Goal: Information Seeking & Learning: Learn about a topic

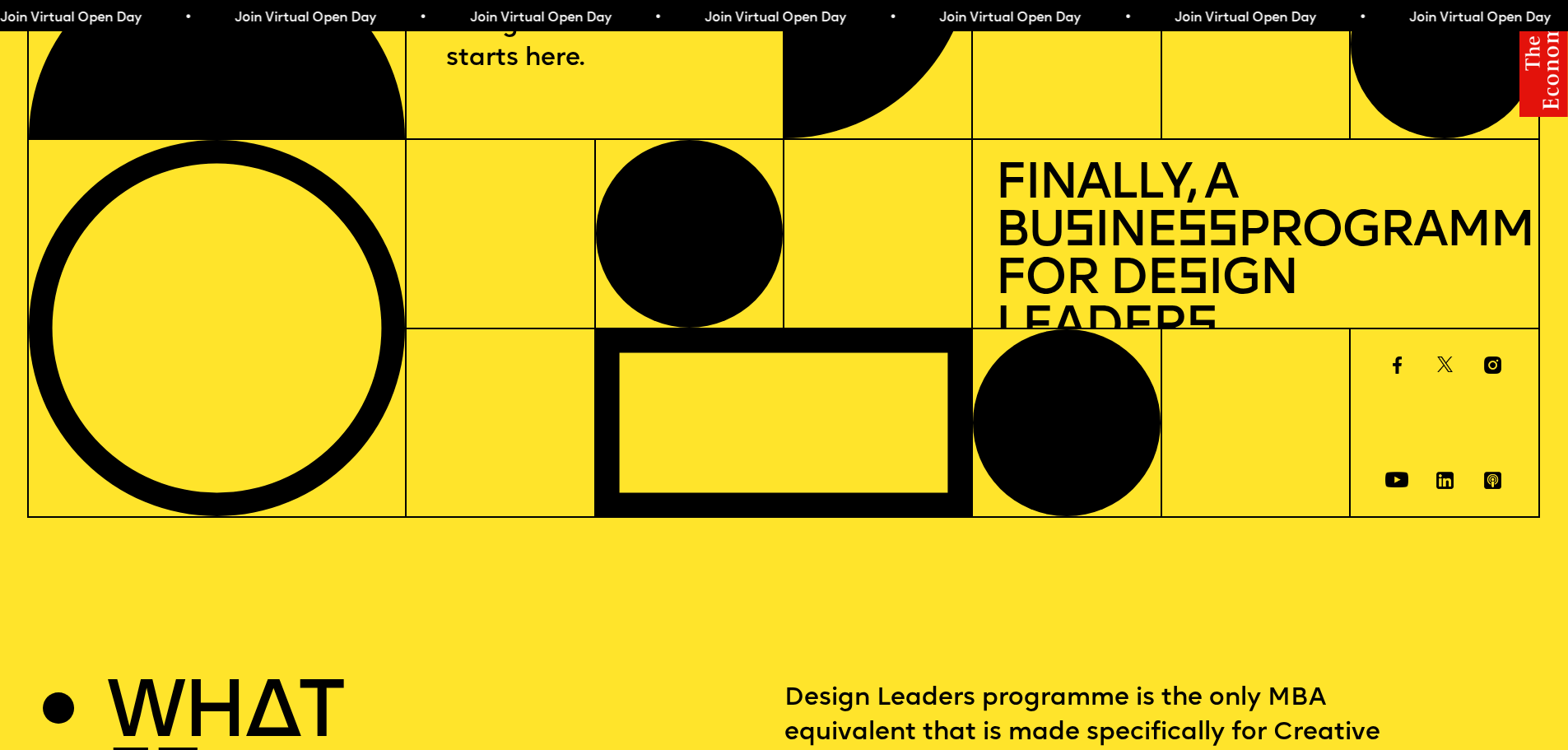
scroll to position [329, 0]
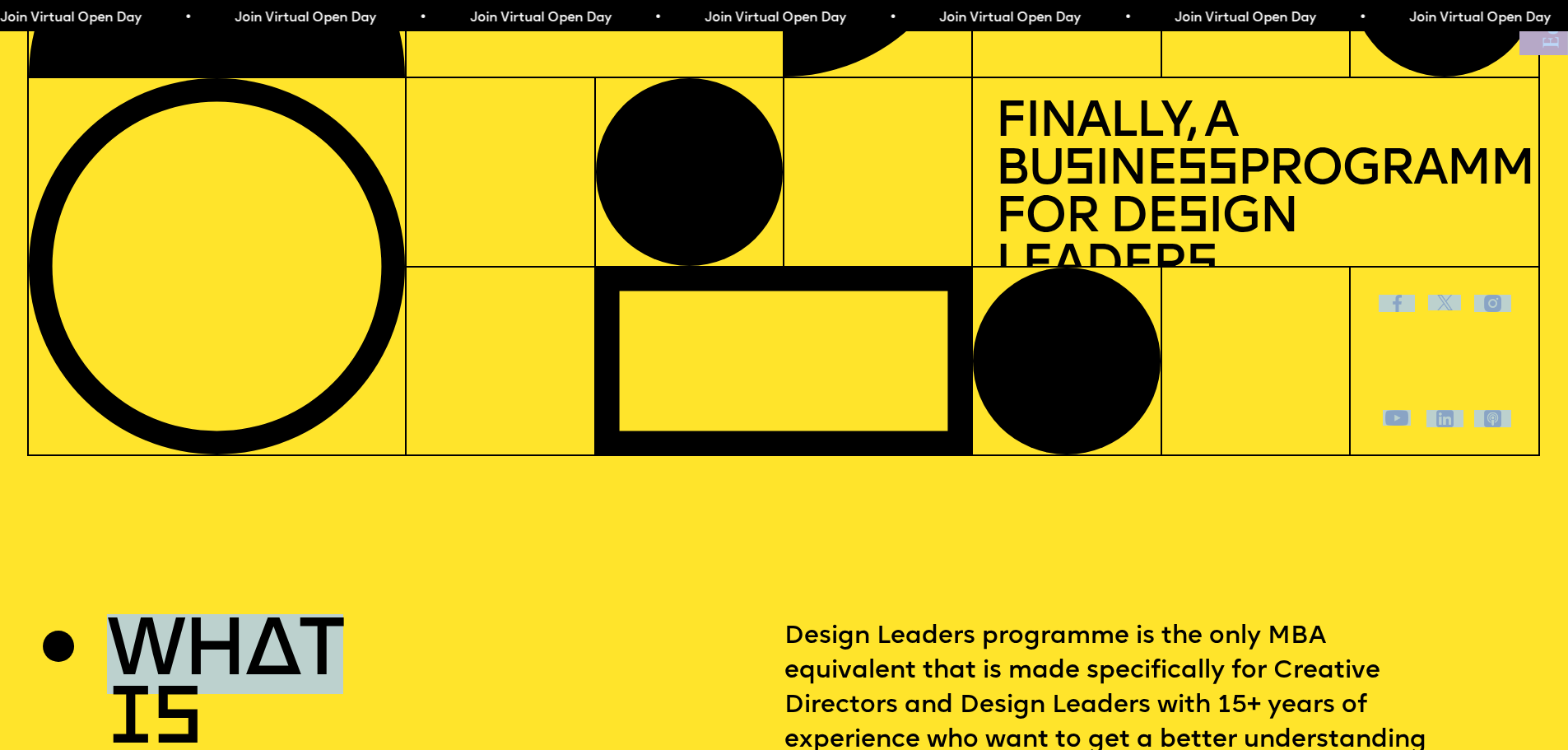
drag, startPoint x: 499, startPoint y: 347, endPoint x: 490, endPoint y: 480, distance: 133.3
click at [476, 350] on div at bounding box center [499, 362] width 189 height 189
drag, startPoint x: 476, startPoint y: 352, endPoint x: 497, endPoint y: 544, distance: 193.1
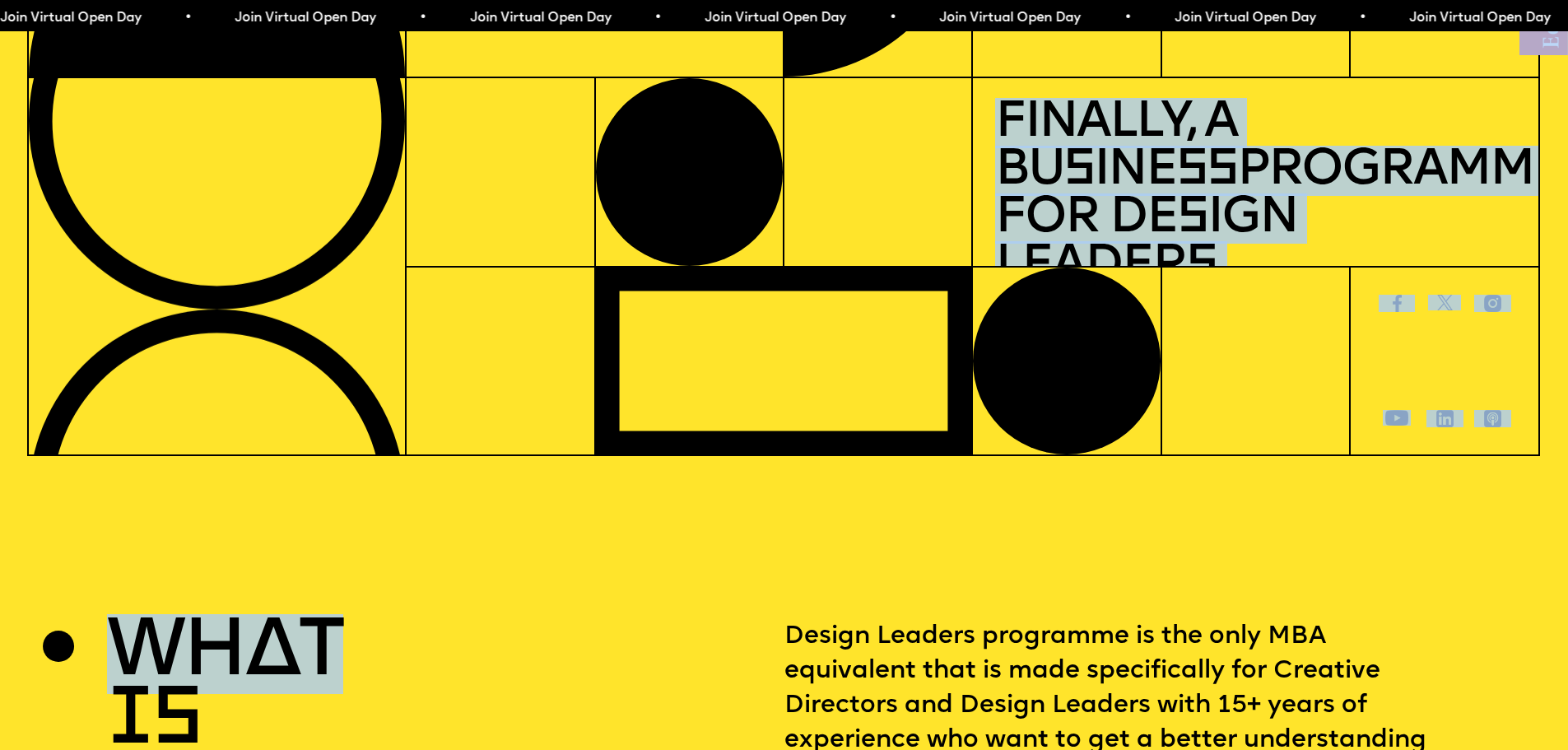
drag, startPoint x: 245, startPoint y: 369, endPoint x: 617, endPoint y: 503, distance: 395.4
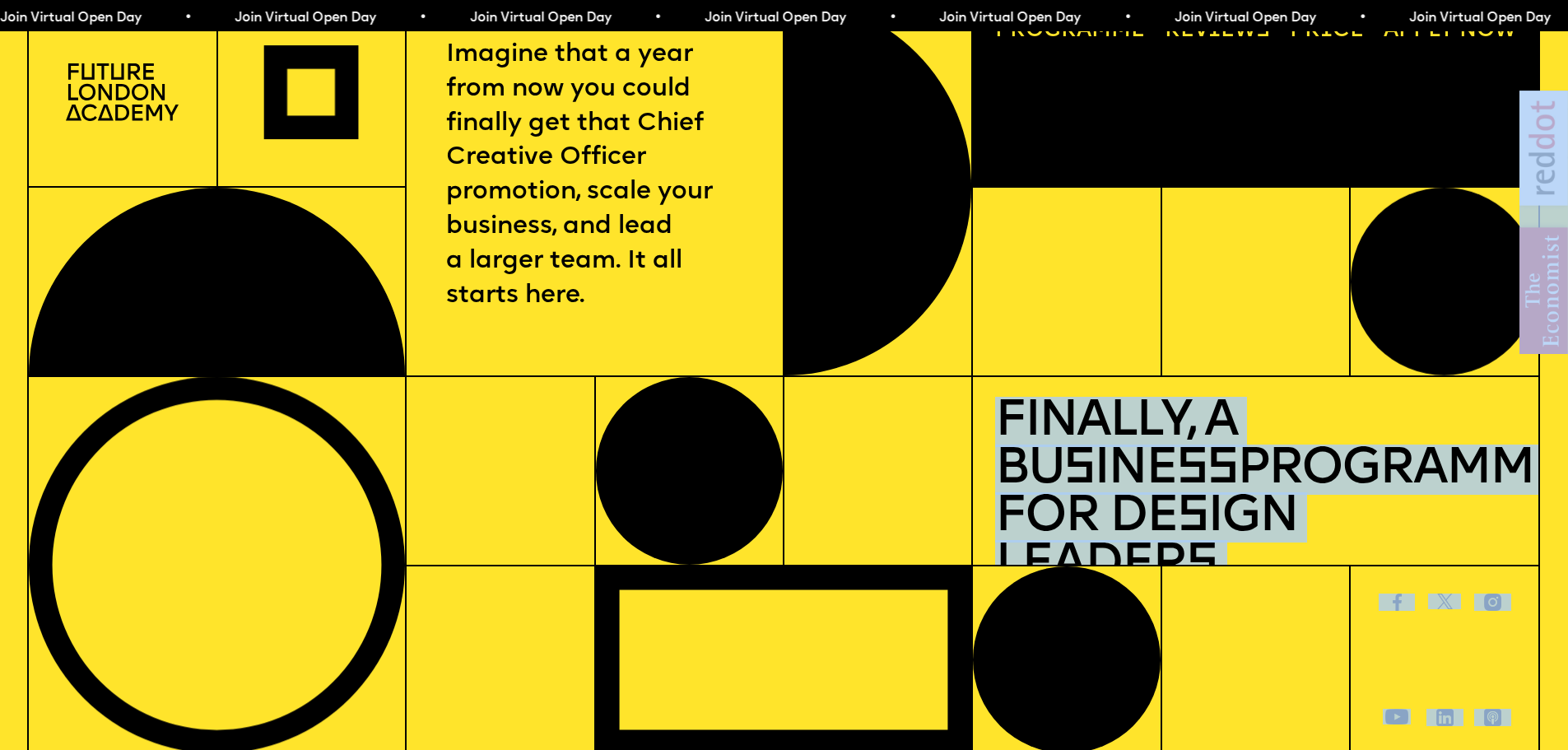
scroll to position [0, 0]
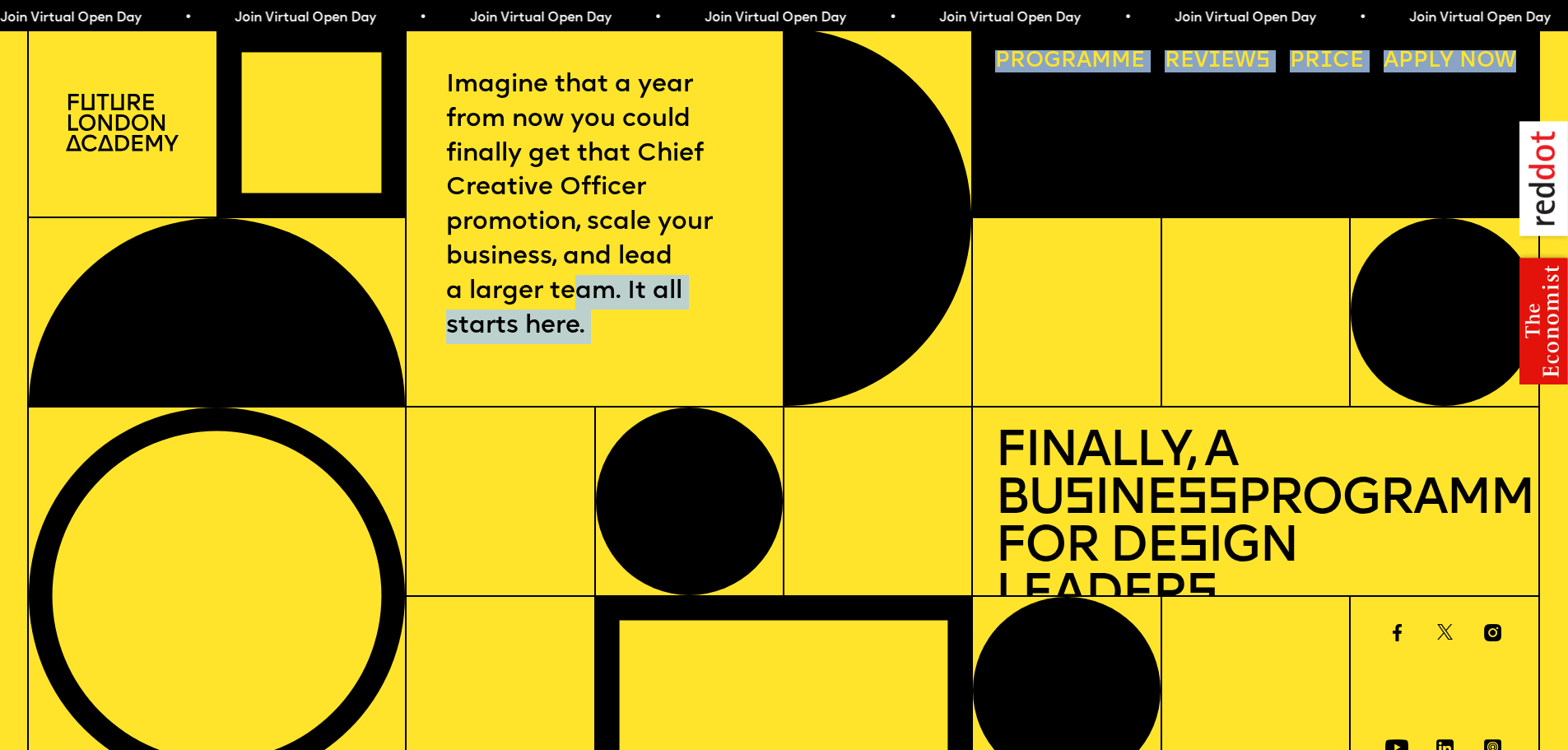
drag, startPoint x: 573, startPoint y: 281, endPoint x: 581, endPoint y: 437, distance: 156.2
click at [581, 437] on div "Imagine that a year from now you could finally get that Chief Creative Officer …" at bounding box center [784, 406] width 1513 height 759
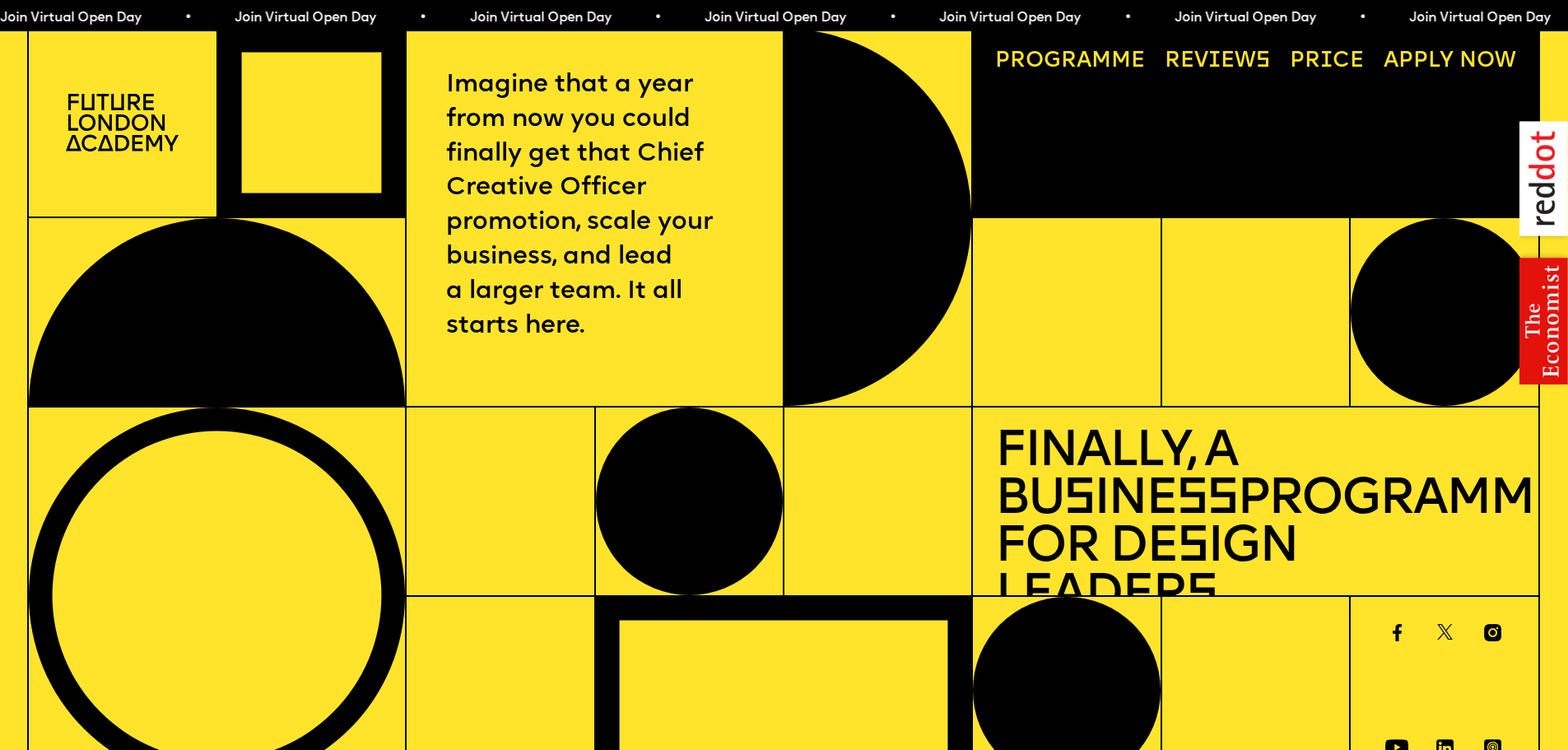
click at [571, 144] on p "Imagine that a year from now you could finally get that Chief Creative Officer …" at bounding box center [595, 206] width 298 height 276
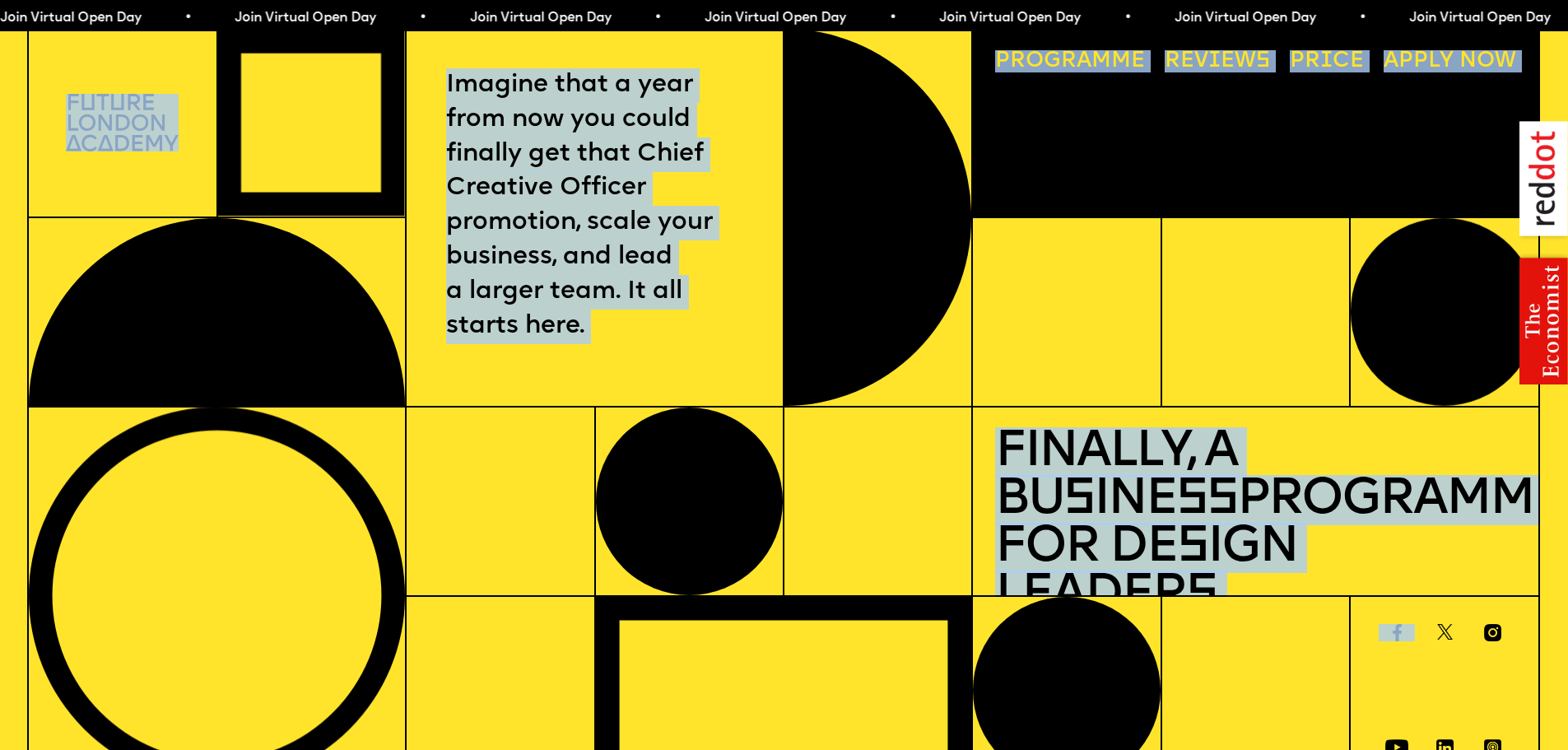
drag, startPoint x: 85, startPoint y: 86, endPoint x: 1366, endPoint y: 624, distance: 1389.4
click at [1371, 625] on div "Imagine that a year from now you could finally get that Chief Creative Officer …" at bounding box center [784, 406] width 1513 height 759
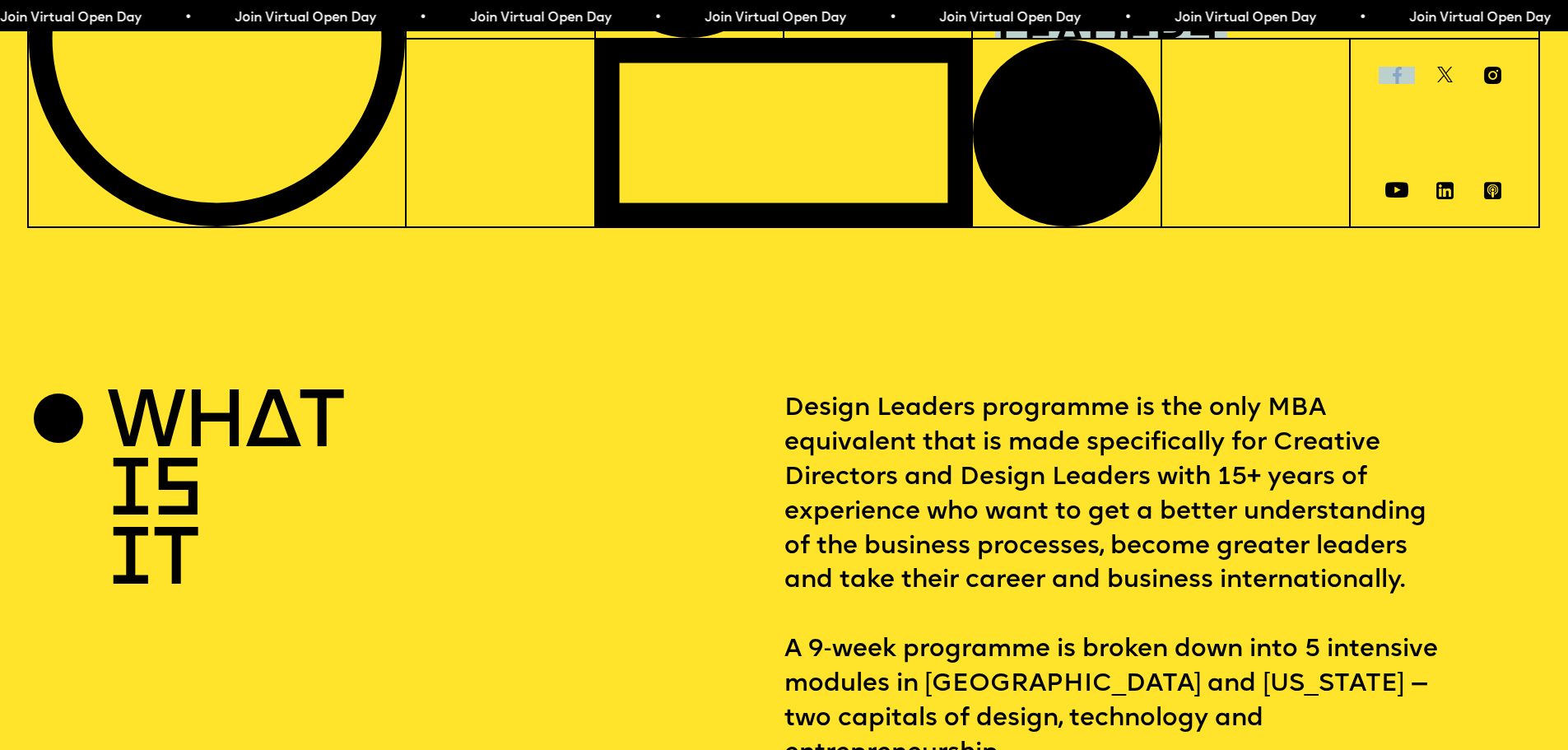
scroll to position [576, 0]
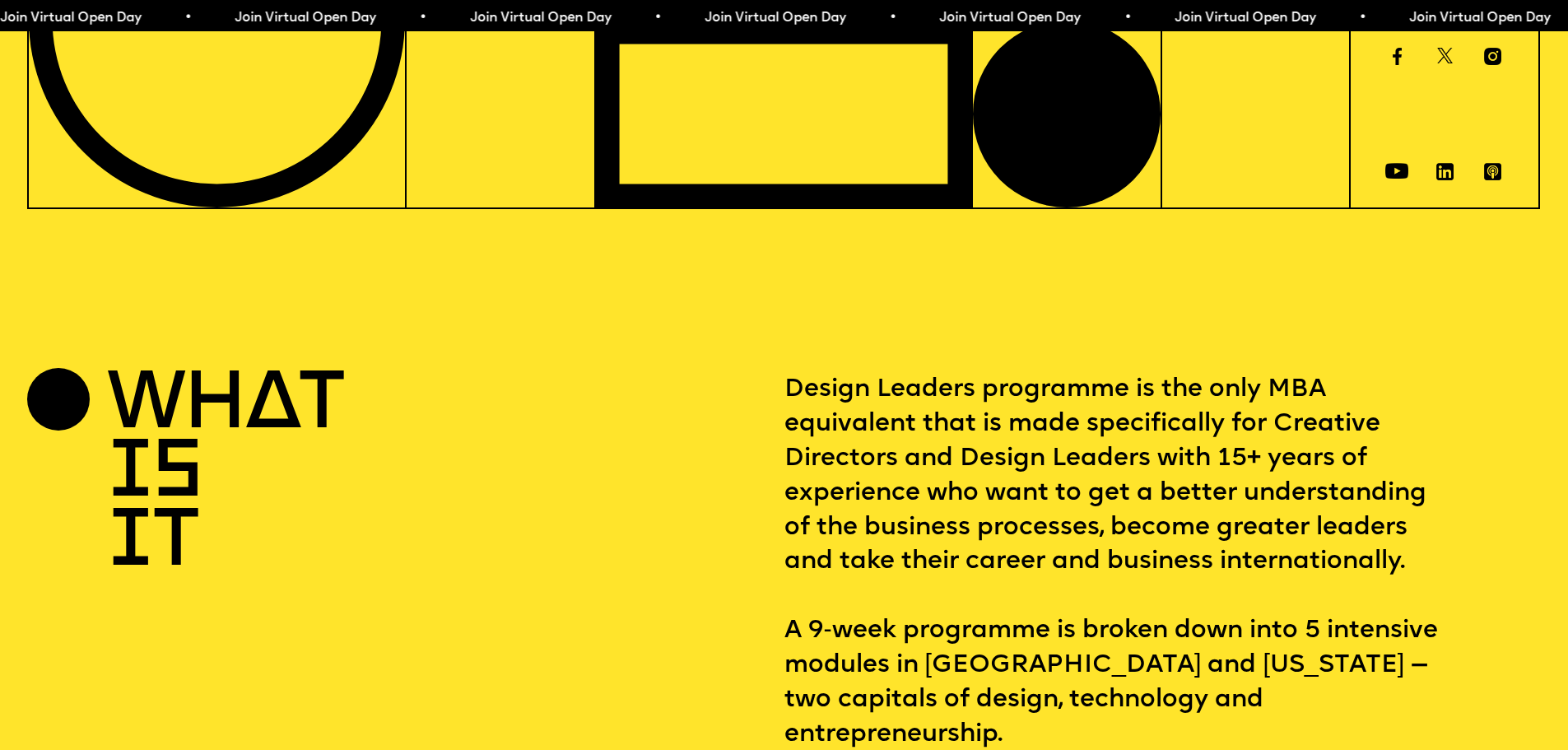
click at [633, 346] on section "WHAT IS IT Design Leaders programme is the only MBA equivalent that is made spe…" at bounding box center [784, 606] width 1568 height 630
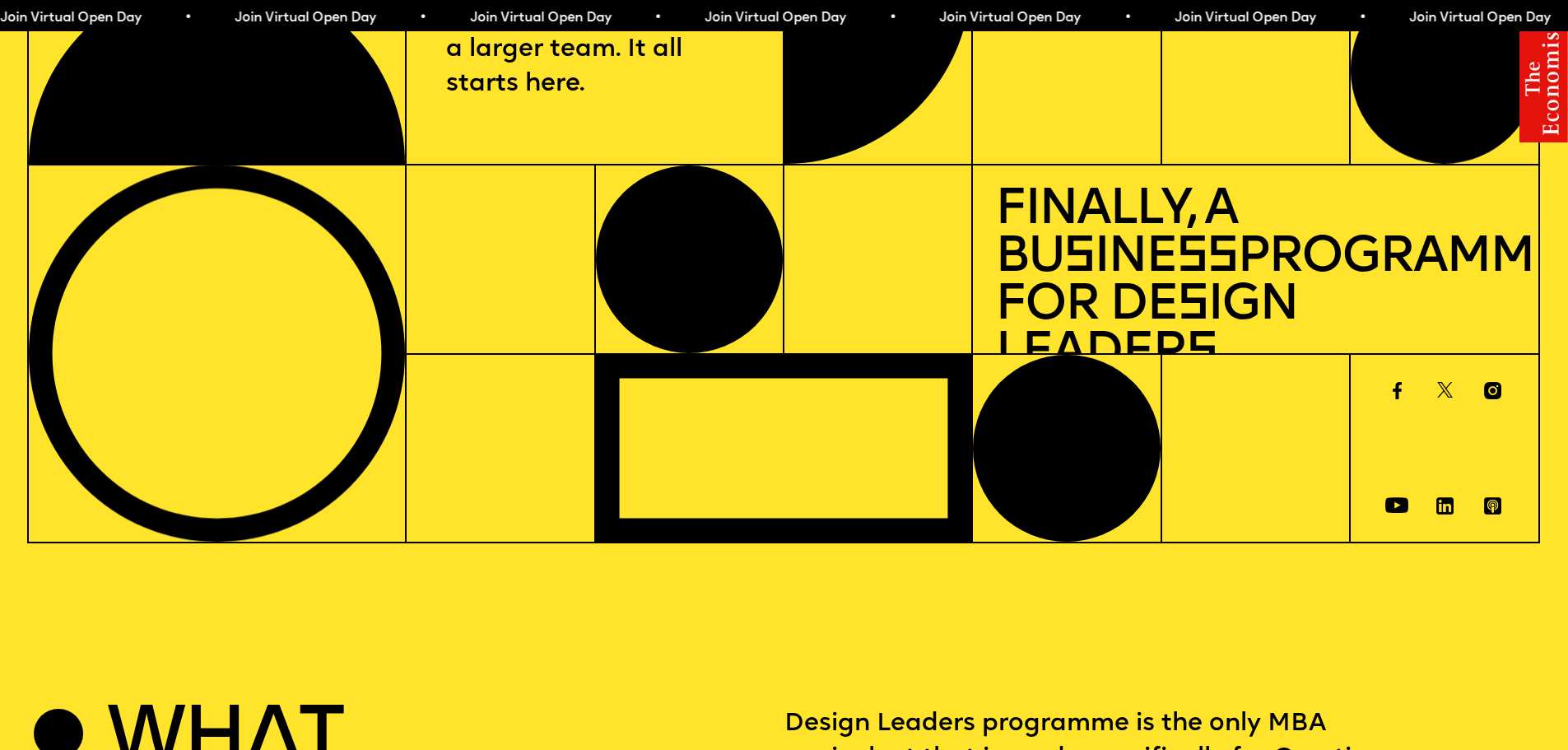
scroll to position [0, 0]
